Goal: Task Accomplishment & Management: Manage account settings

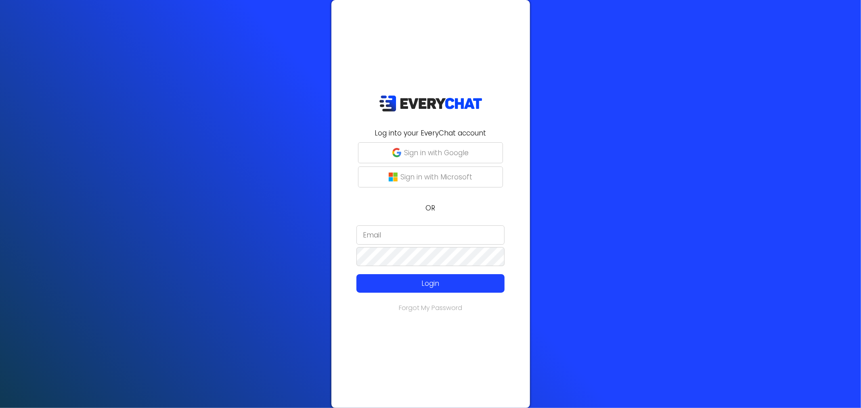
click at [421, 235] on input "email" at bounding box center [430, 235] width 148 height 19
type input "n"
type input "[EMAIL_ADDRESS][DOMAIN_NAME]"
click at [428, 277] on button "Login" at bounding box center [430, 283] width 148 height 19
click at [385, 278] on p "Login" at bounding box center [430, 283] width 118 height 10
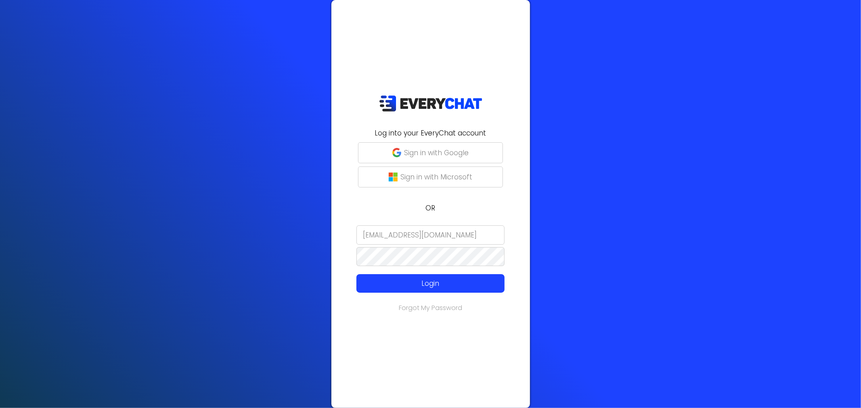
click at [229, 245] on div "Log into your EveryChat account Sign in with Google Sign in with Microsoft OR i…" at bounding box center [430, 204] width 861 height 408
click at [417, 277] on button "Login" at bounding box center [430, 283] width 148 height 19
click at [410, 245] on form "info@gwinnettlawncare.com Login" at bounding box center [430, 260] width 189 height 68
click at [186, 251] on div "Log into your EveryChat account Sign in with Google Sign in with Microsoft OR i…" at bounding box center [430, 204] width 861 height 408
click at [443, 276] on button "Login" at bounding box center [430, 283] width 148 height 19
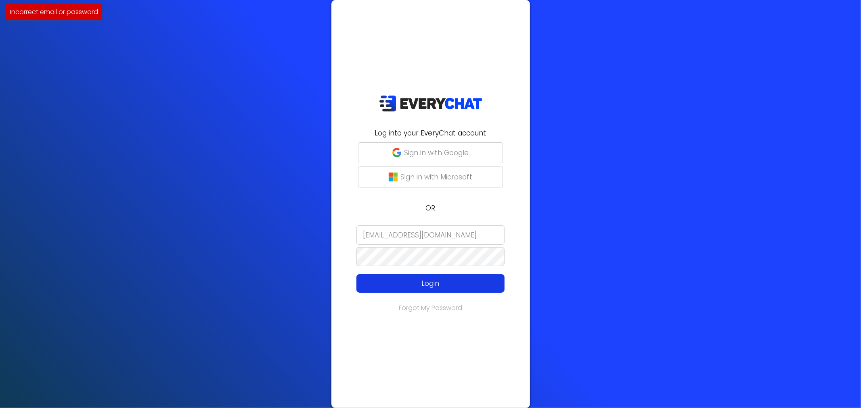
click at [446, 280] on p "Login" at bounding box center [430, 283] width 118 height 10
click at [289, 255] on div "Log into your EveryChat account Sign in with Google Sign in with Microsoft OR i…" at bounding box center [430, 204] width 861 height 408
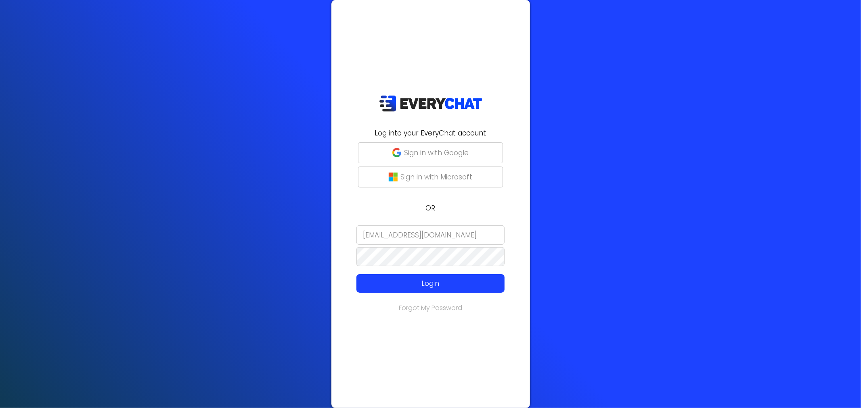
click at [450, 307] on link "Forgot My Password" at bounding box center [430, 308] width 63 height 9
click at [369, 234] on input "email" at bounding box center [430, 235] width 148 height 19
type input "I"
type input "[EMAIL_ADDRESS][DOMAIN_NAME]"
click at [465, 278] on button "Login" at bounding box center [430, 283] width 148 height 19
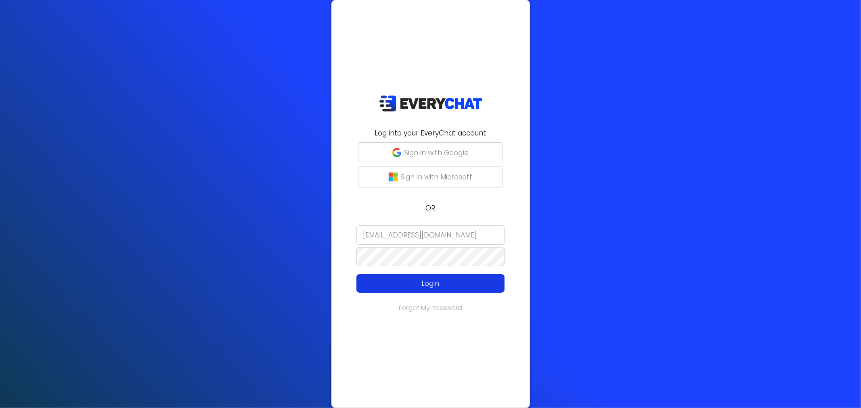
click at [405, 283] on p "Login" at bounding box center [430, 283] width 118 height 10
click at [493, 276] on button "Login" at bounding box center [430, 283] width 148 height 19
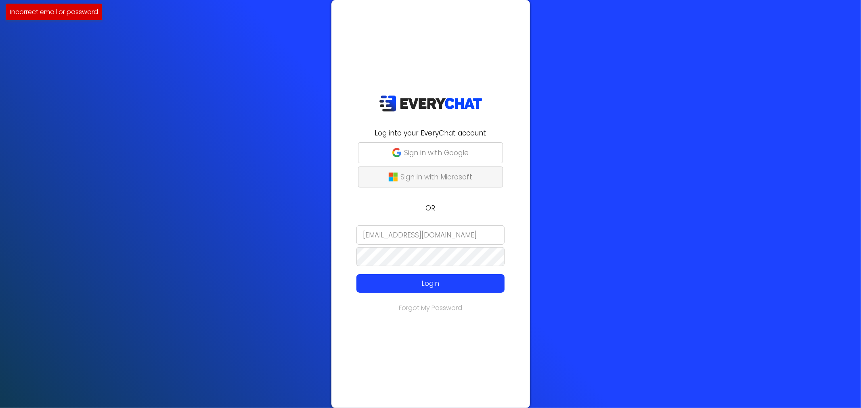
click at [444, 188] on button "Sign in with Microsoft" at bounding box center [430, 177] width 145 height 21
click at [171, 250] on div "Log into your EveryChat account Sign in with Google Sign in with Microsoft OR i…" at bounding box center [430, 204] width 861 height 408
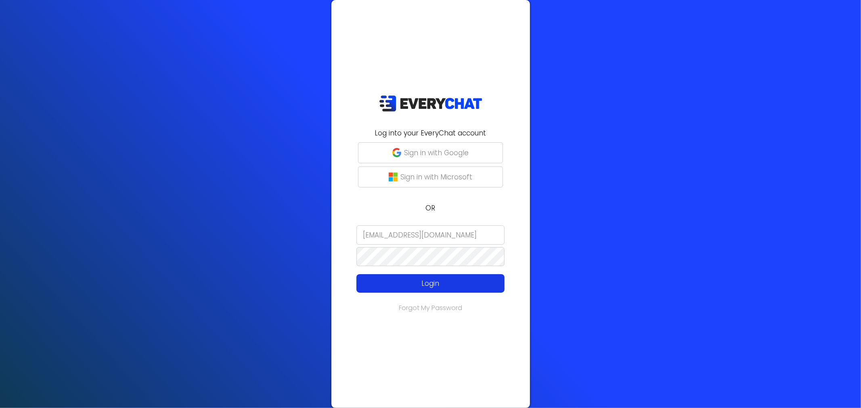
click at [377, 279] on p "Login" at bounding box center [430, 283] width 118 height 10
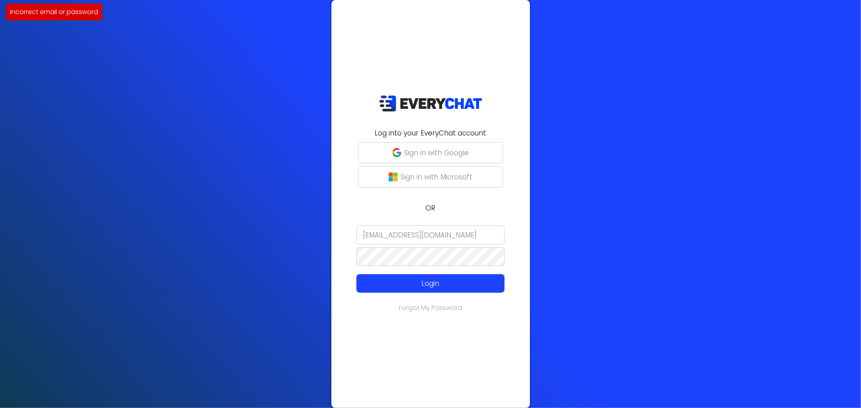
click at [434, 307] on link "Forgot My Password" at bounding box center [430, 308] width 63 height 9
drag, startPoint x: 418, startPoint y: 211, endPoint x: 422, endPoint y: 211, distance: 4.1
click at [422, 211] on p "OR" at bounding box center [430, 208] width 189 height 10
click at [402, 235] on input "email" at bounding box center [430, 235] width 148 height 19
type input "[EMAIL_ADDRESS][DOMAIN_NAME]"
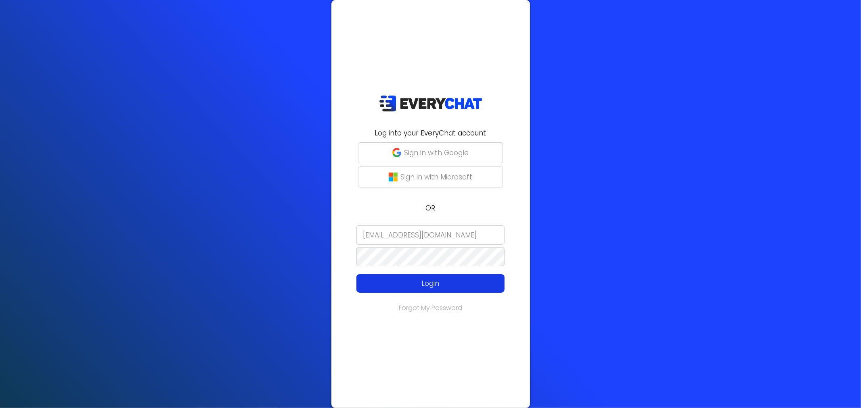
click at [438, 280] on p "Login" at bounding box center [430, 283] width 118 height 10
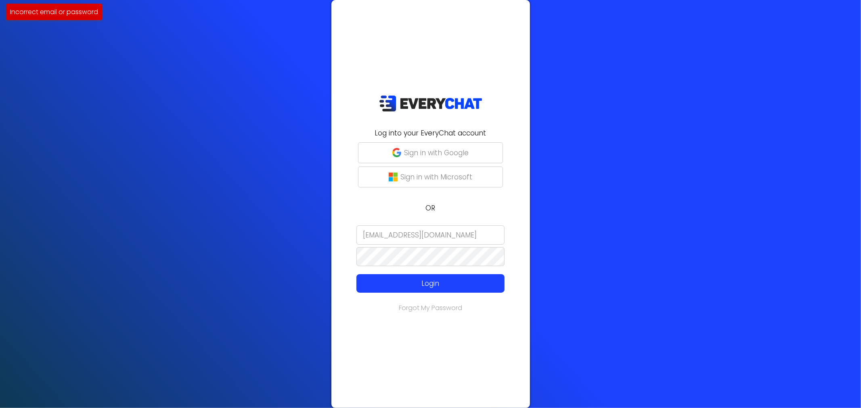
click at [427, 320] on div "Log into your EveryChat account Sign in with Google Sign in with Microsoft OR i…" at bounding box center [430, 204] width 199 height 408
click at [426, 314] on div "Log into your EveryChat account Sign in with Google Sign in with Microsoft OR i…" at bounding box center [430, 204] width 199 height 408
click at [420, 307] on link "Forgot My Password" at bounding box center [430, 308] width 63 height 9
click at [394, 157] on img "submit" at bounding box center [396, 152] width 9 height 9
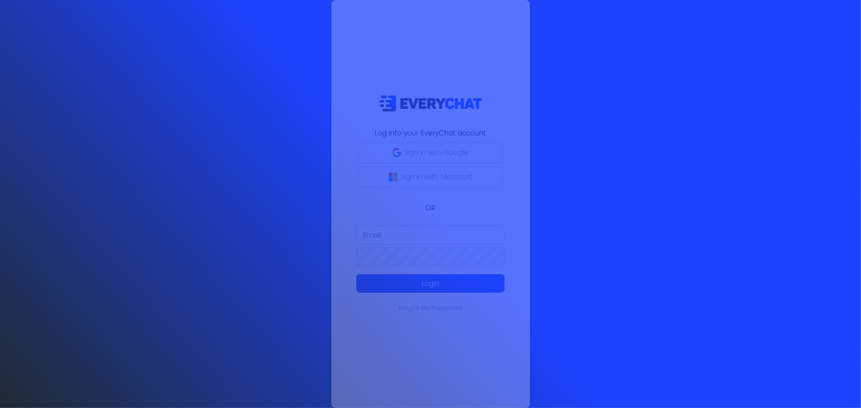
click at [437, 235] on div at bounding box center [430, 204] width 861 height 408
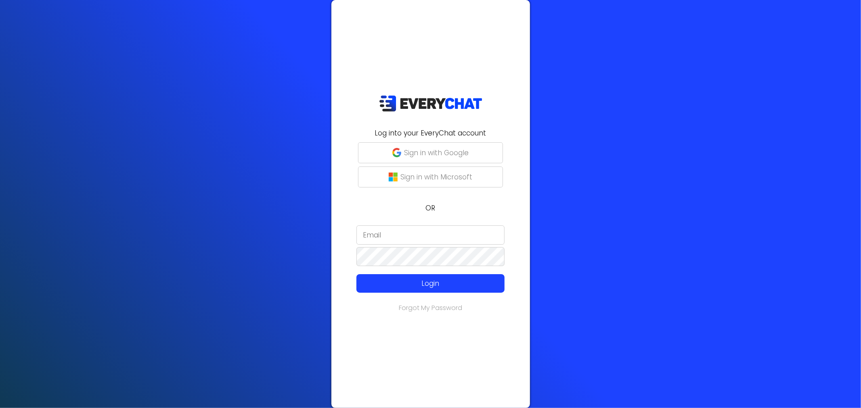
click at [435, 234] on input "email" at bounding box center [430, 235] width 148 height 19
type input "[EMAIL_ADDRESS][DOMAIN_NAME]"
click at [412, 246] on form "Login" at bounding box center [430, 260] width 189 height 68
click at [417, 238] on input "email" at bounding box center [430, 235] width 148 height 19
type input "[EMAIL_ADDRESS][DOMAIN_NAME]"
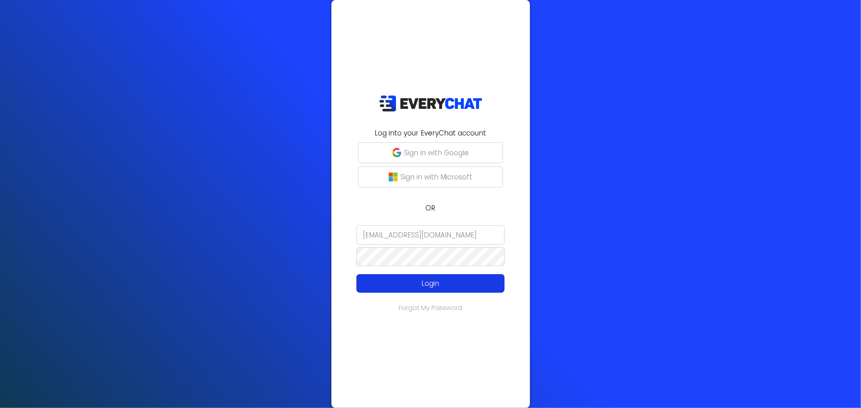
click at [409, 286] on p "Login" at bounding box center [430, 283] width 118 height 10
